Goal: Task Accomplishment & Management: Manage account settings

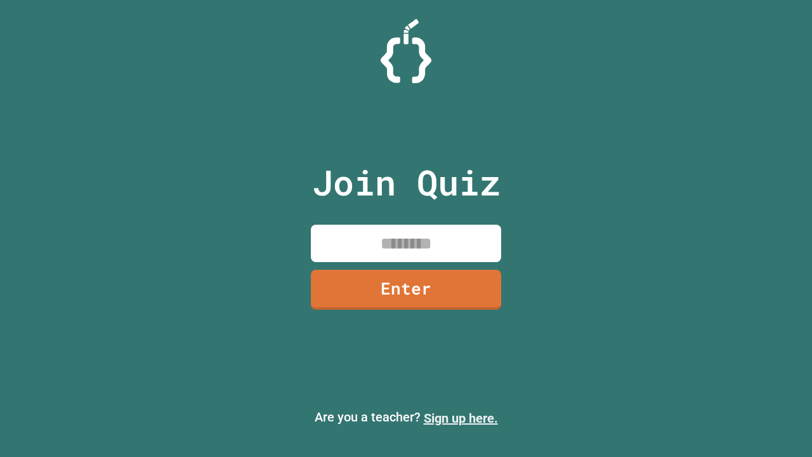
click at [461, 418] on link "Sign up here." at bounding box center [461, 418] width 74 height 15
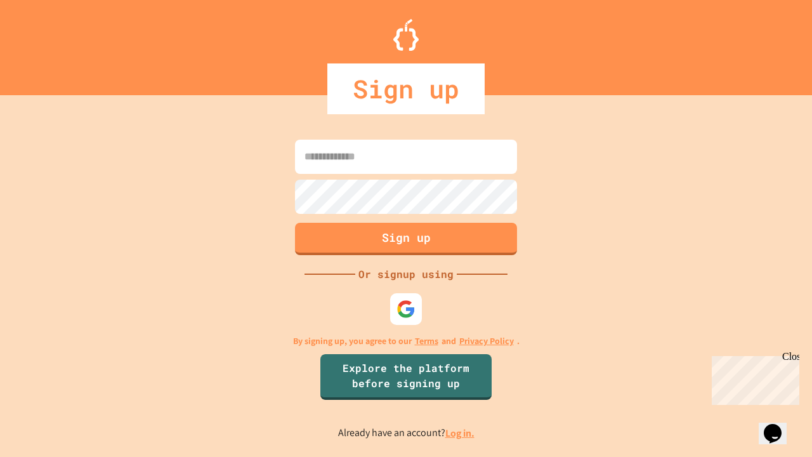
click at [461, 433] on link "Log in." at bounding box center [460, 432] width 29 height 13
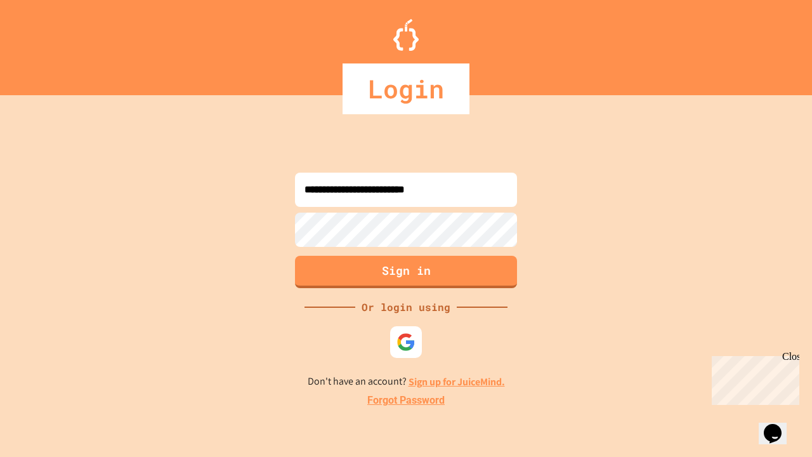
type input "**********"
